Goal: Information Seeking & Learning: Learn about a topic

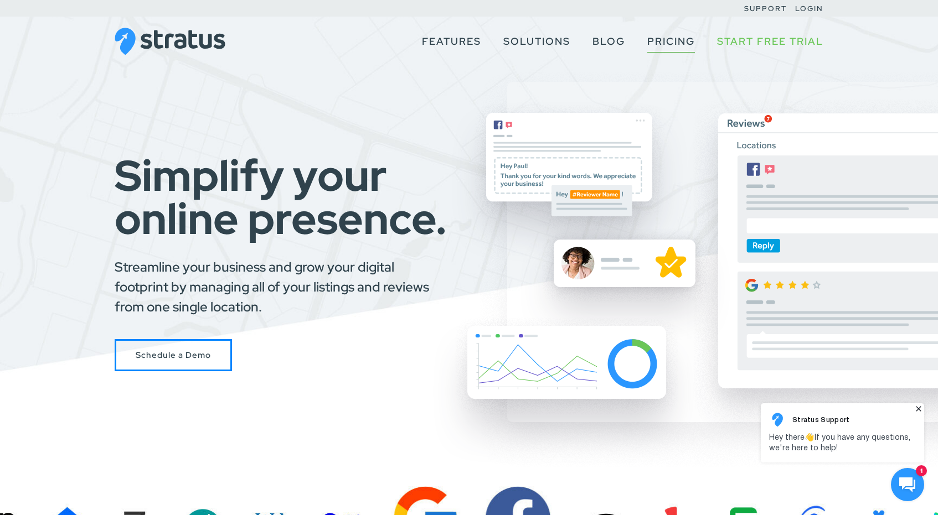
click at [663, 39] on link "Pricing" at bounding box center [671, 41] width 48 height 21
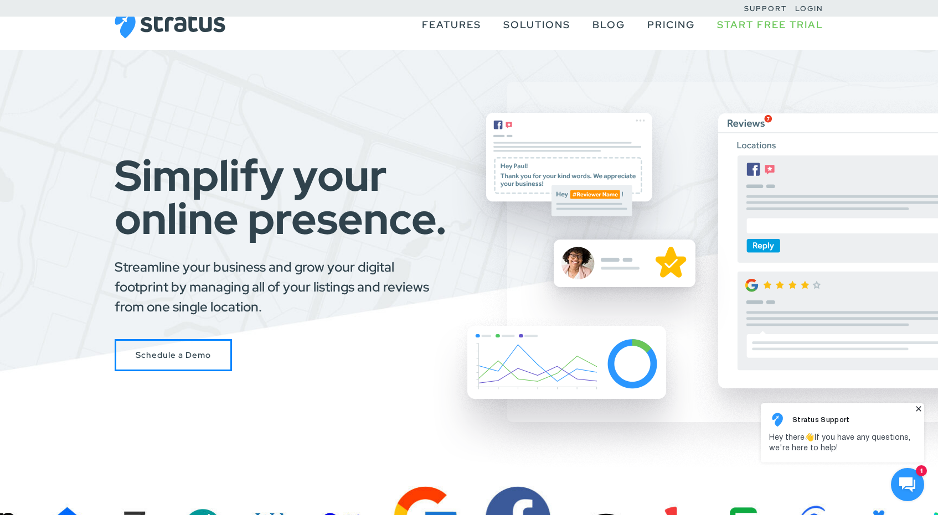
scroll to position [349, 0]
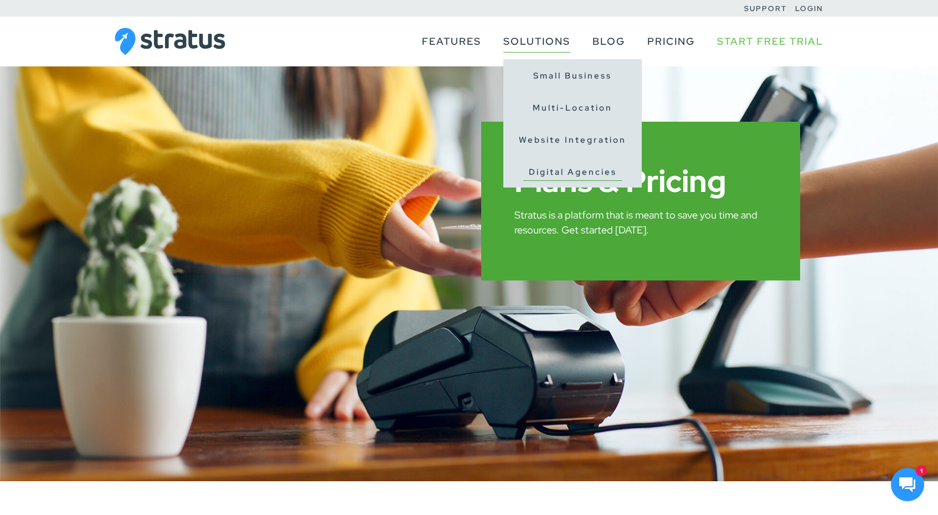
click at [549, 168] on link "Digital Agencies" at bounding box center [572, 172] width 99 height 17
